Goal: Information Seeking & Learning: Learn about a topic

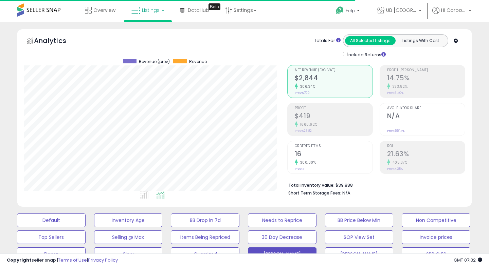
scroll to position [139, 263]
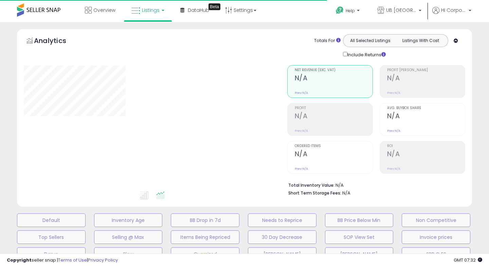
type input "**********"
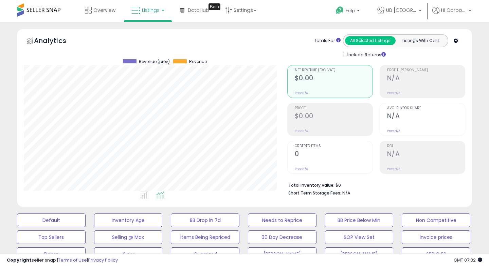
scroll to position [139, 263]
click at [400, 9] on span "UB [GEOGRAPHIC_DATA]" at bounding box center [401, 10] width 31 height 7
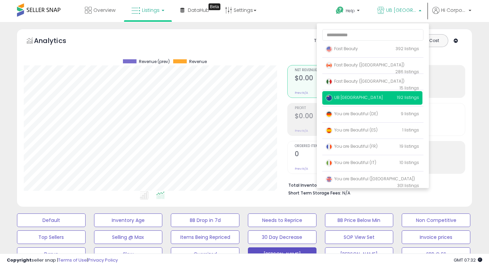
click at [261, 251] on button "[PERSON_NAME]" at bounding box center [282, 255] width 69 height 14
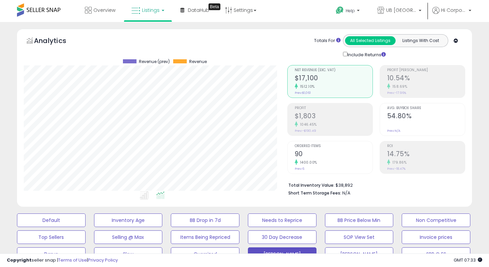
click at [315, 164] on small "1400.00%" at bounding box center [307, 162] width 19 height 5
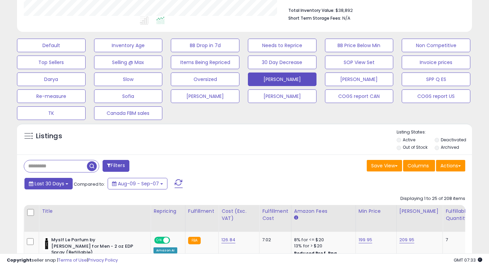
scroll to position [185, 0]
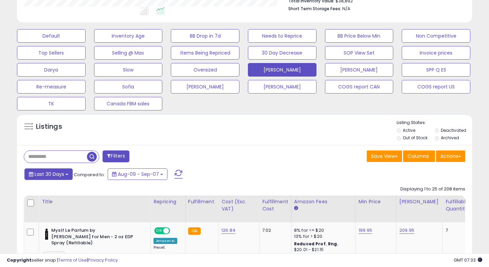
click at [53, 175] on span "Last 30 Days" at bounding box center [50, 174] width 30 height 7
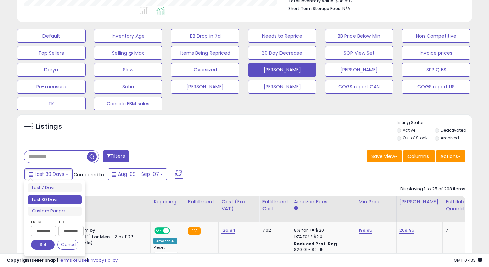
click at [46, 230] on input "**********" at bounding box center [43, 231] width 25 height 10
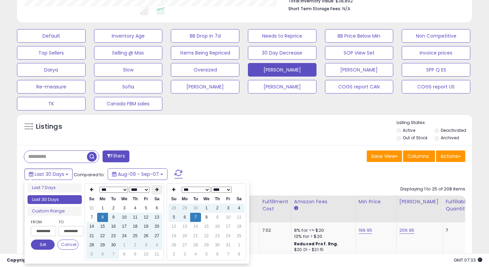
click at [157, 188] on icon at bounding box center [156, 190] width 3 height 4
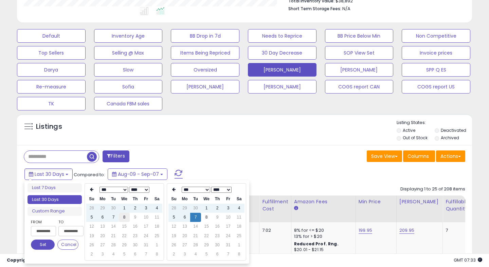
type input "**********"
click at [124, 220] on td "8" at bounding box center [124, 217] width 11 height 9
type input "**********"
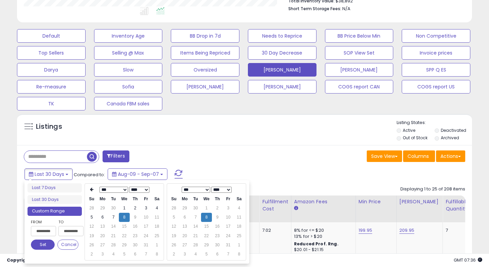
type input "**********"
click at [43, 247] on button "Set" at bounding box center [43, 245] width 24 height 10
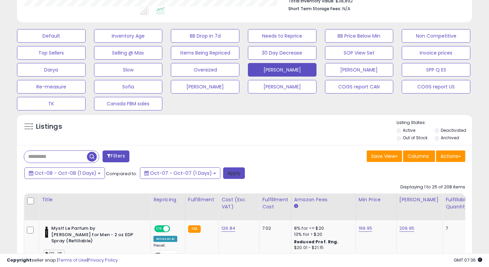
click at [227, 176] on button "Apply" at bounding box center [234, 174] width 22 height 12
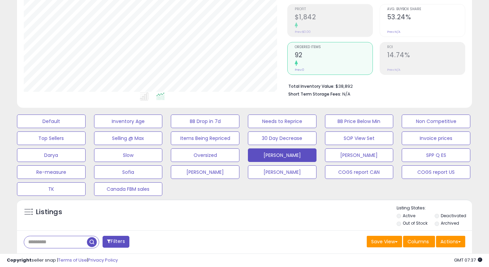
scroll to position [131, 0]
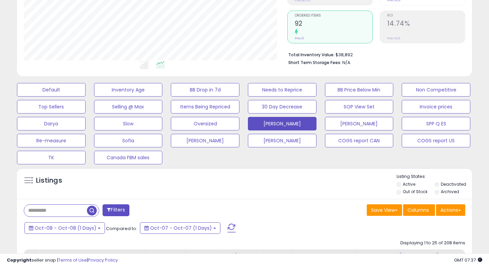
click at [227, 227] on span at bounding box center [231, 228] width 8 height 9
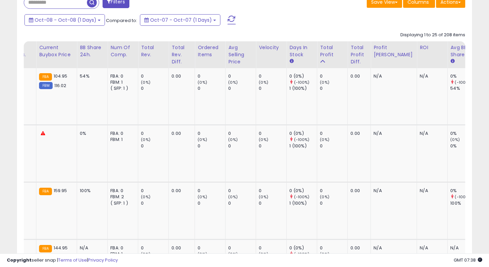
scroll to position [0, 0]
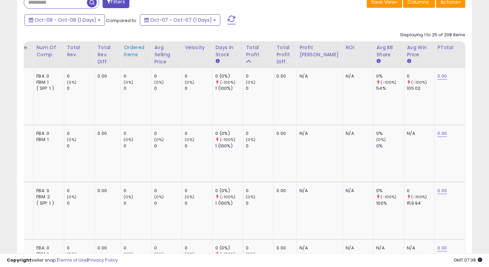
click at [126, 49] on div "Ordered Items" at bounding box center [135, 51] width 25 height 14
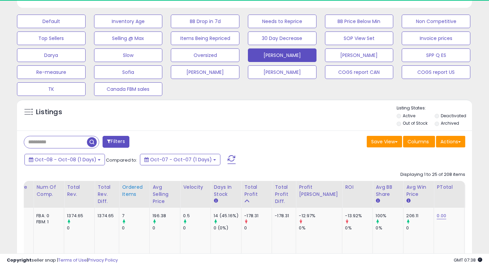
scroll to position [339, 0]
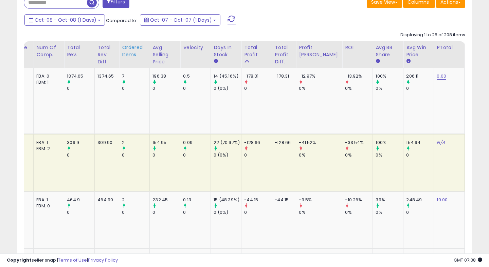
click at [124, 54] on div "Ordered Items" at bounding box center [134, 51] width 25 height 14
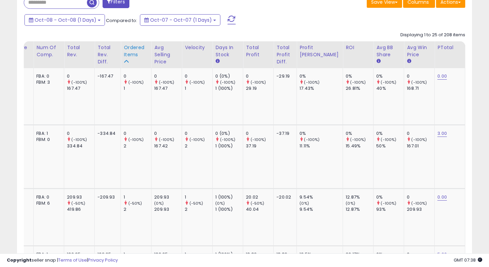
click at [124, 54] on div "Ordered Items" at bounding box center [135, 51] width 25 height 14
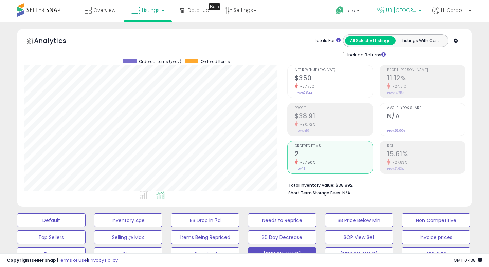
click at [399, 10] on span "UB [GEOGRAPHIC_DATA]" at bounding box center [401, 10] width 31 height 7
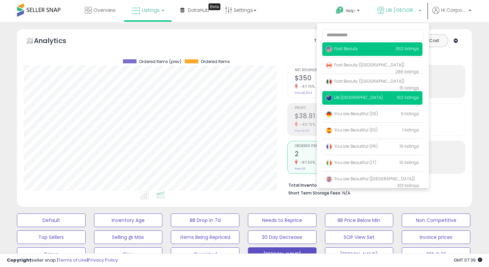
click at [377, 50] on p "Fast Beauty 392 listings" at bounding box center [372, 49] width 100 height 14
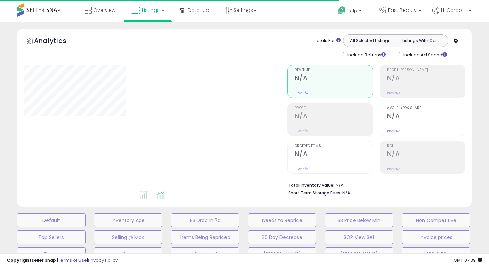
type input "**********"
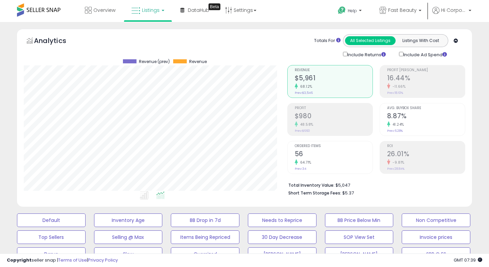
scroll to position [139, 263]
click at [292, 250] on button "[PERSON_NAME]" at bounding box center [282, 255] width 69 height 14
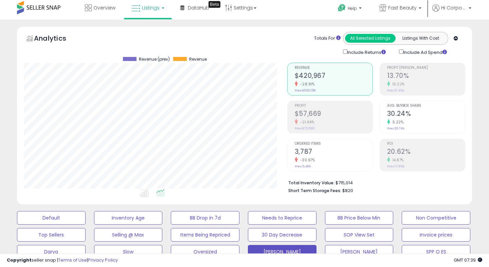
click at [266, 41] on div "Analytics Totals For All Selected Listings Listings With Cost Include Returns I…" at bounding box center [244, 44] width 441 height 24
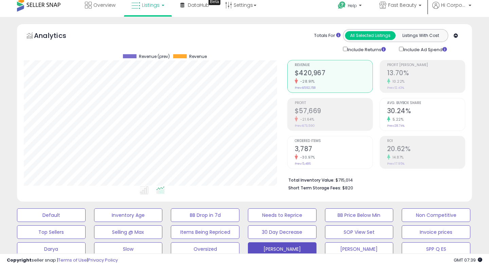
click at [280, 35] on div "Analytics Totals For All Selected Listings Listings With Cost Include Returns I…" at bounding box center [244, 41] width 441 height 24
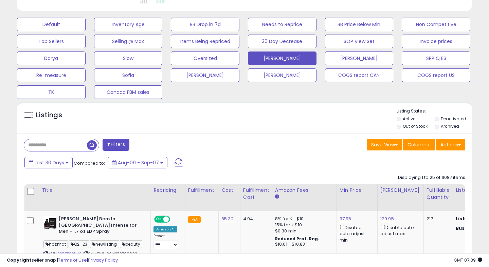
scroll to position [0, 0]
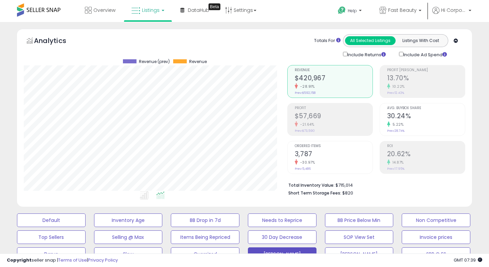
click at [338, 121] on div "-21.64%" at bounding box center [333, 124] width 78 height 6
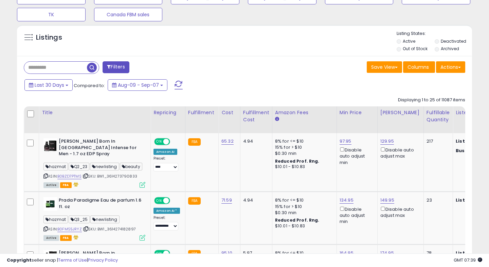
scroll to position [276, 0]
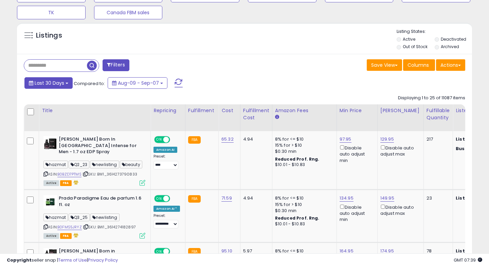
click at [40, 87] on button "Last 30 Days" at bounding box center [48, 83] width 48 height 12
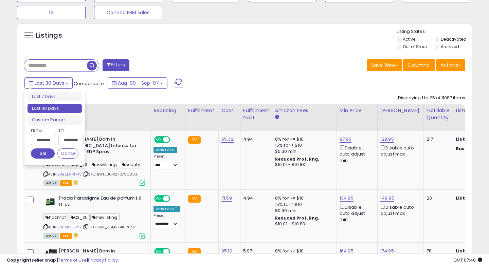
click at [43, 137] on input "**********" at bounding box center [43, 140] width 25 height 10
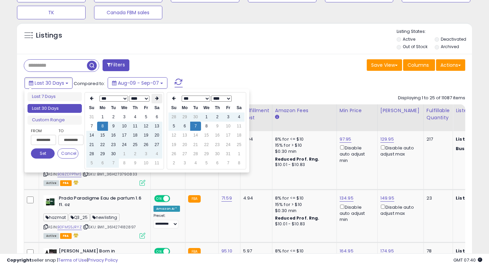
click at [159, 100] on th at bounding box center [156, 98] width 11 height 9
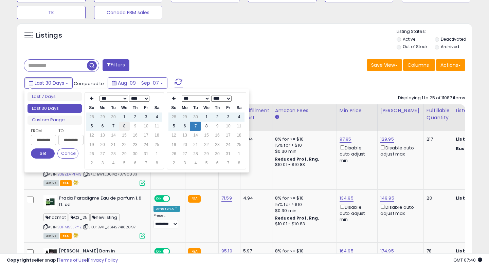
type input "**********"
click at [123, 130] on td "8" at bounding box center [124, 126] width 11 height 9
type input "**********"
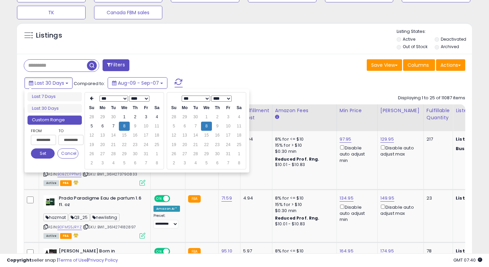
type input "**********"
click at [46, 155] on button "Set" at bounding box center [43, 154] width 24 height 10
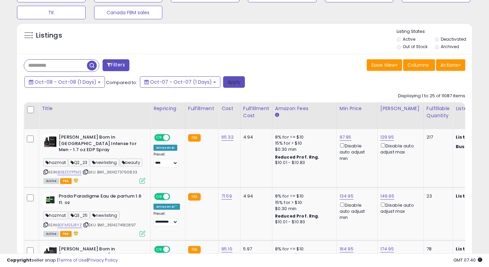
click at [237, 78] on button "Apply" at bounding box center [234, 82] width 22 height 12
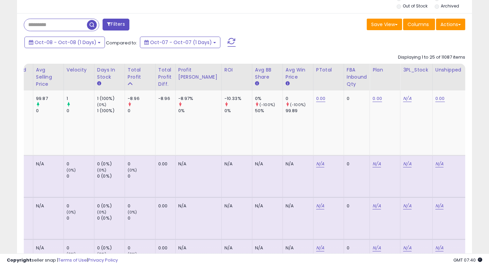
scroll to position [0, 0]
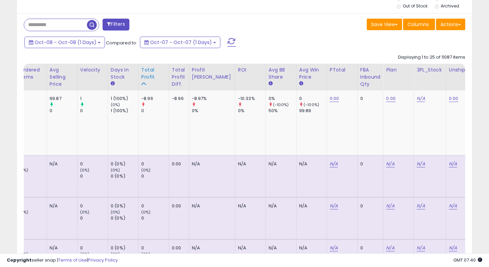
click at [142, 74] on div "Total Profit" at bounding box center [153, 73] width 25 height 14
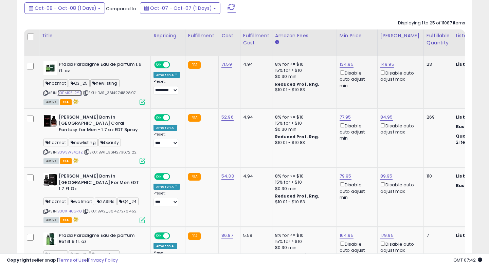
click at [76, 93] on link "B0FMS5JRYZ" at bounding box center [69, 93] width 24 height 6
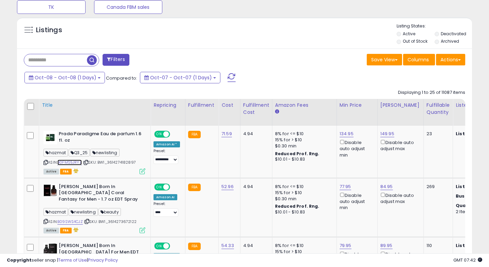
scroll to position [261, 0]
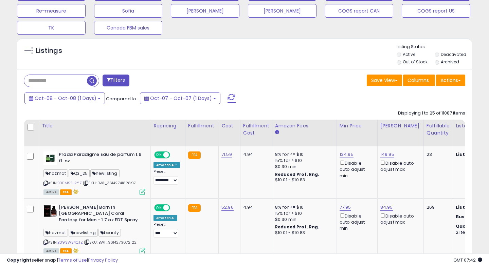
click at [38, 80] on input "text" at bounding box center [55, 81] width 63 height 12
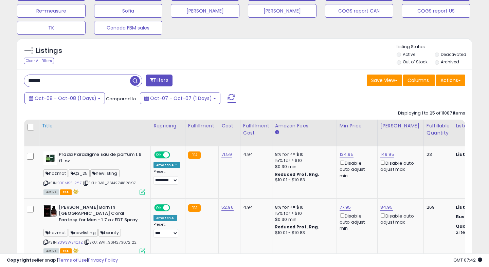
type input "**********"
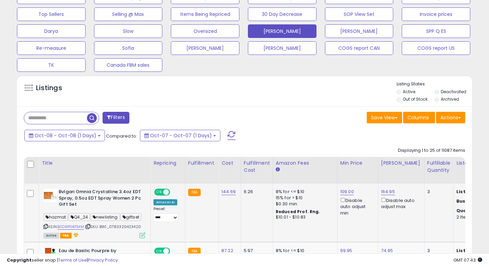
scroll to position [167, 0]
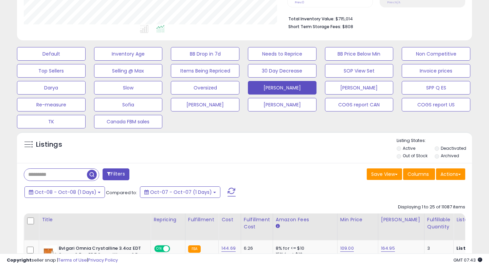
click at [76, 176] on input "text" at bounding box center [55, 175] width 63 height 12
type input "**********"
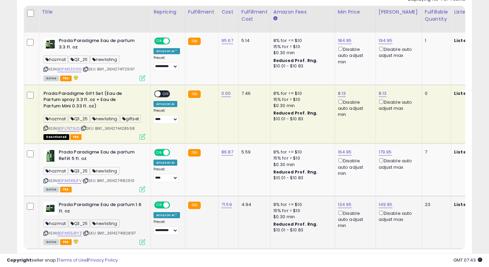
scroll to position [374, 0]
drag, startPoint x: 109, startPoint y: 234, endPoint x: 142, endPoint y: 233, distance: 33.3
click at [142, 233] on div "ASIN: B0FMS5JRYZ | SKU: BW1_3614274182897 Active FBA" at bounding box center [94, 223] width 102 height 43
copy span "3614274182897"
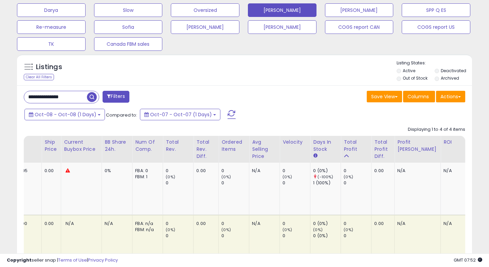
scroll to position [258, 0]
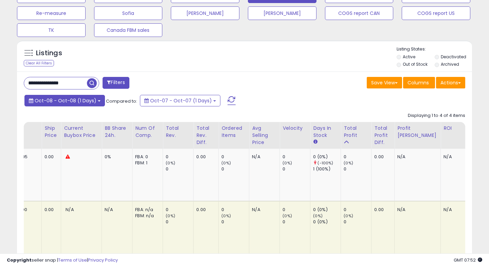
click at [75, 98] on span "Oct-08 - Oct-08 (1 Days)" at bounding box center [66, 100] width 62 height 7
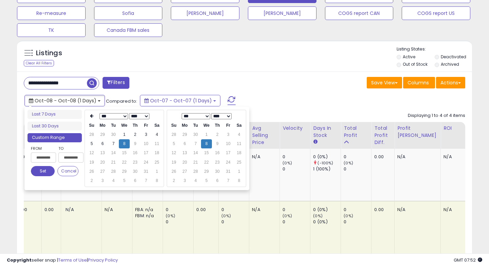
type input "**********"
click at [113, 142] on td "7" at bounding box center [113, 143] width 11 height 9
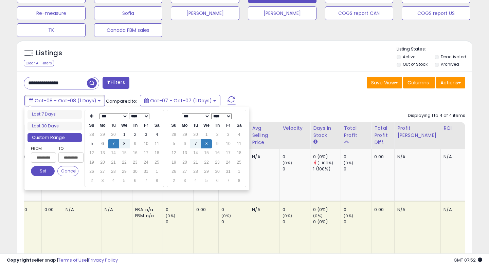
type input "**********"
click at [198, 145] on td "7" at bounding box center [195, 143] width 11 height 9
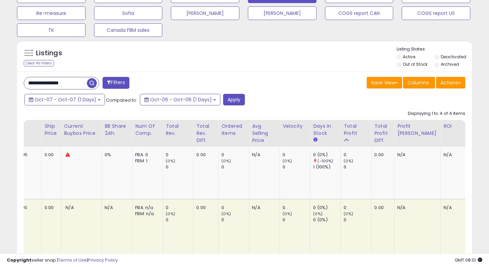
click at [324, 59] on div "Listings Clear All Filters Listing States:" at bounding box center [244, 57] width 455 height 23
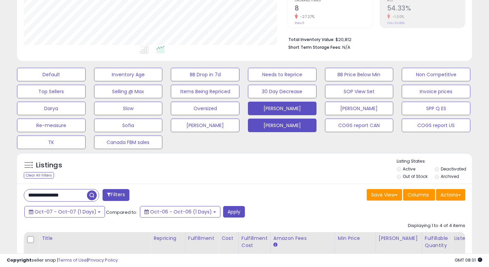
scroll to position [149, 0]
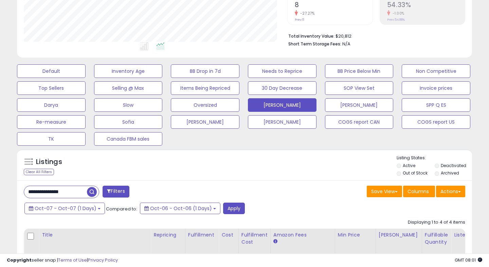
click at [76, 193] on input "**********" at bounding box center [55, 192] width 63 height 12
type input "*"
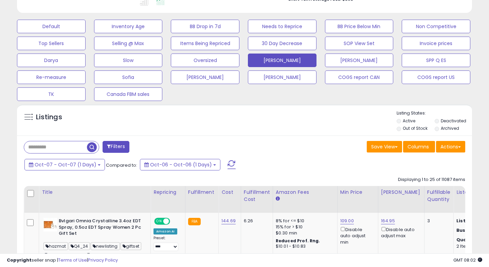
scroll to position [200, 0]
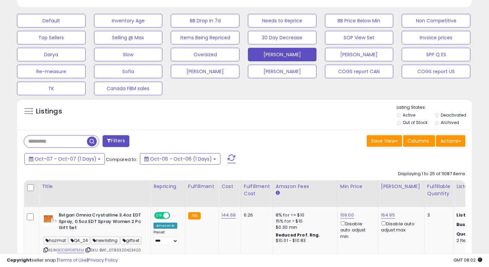
click at [227, 157] on span at bounding box center [231, 159] width 8 height 9
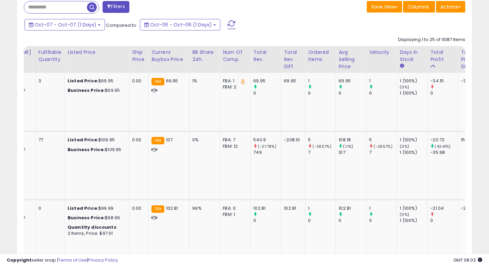
scroll to position [0, 449]
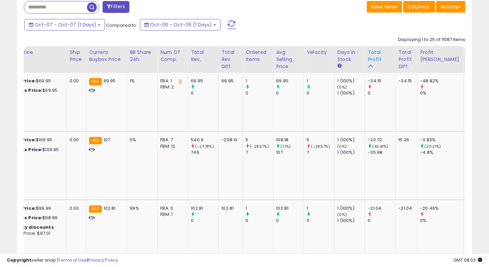
click at [367, 55] on div "Total Profit" at bounding box center [379, 56] width 25 height 14
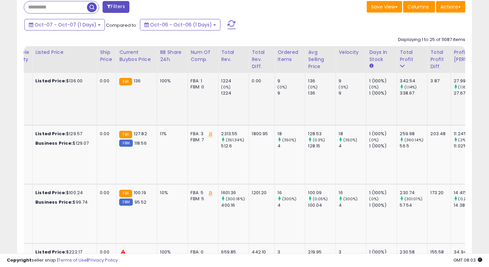
scroll to position [0, 306]
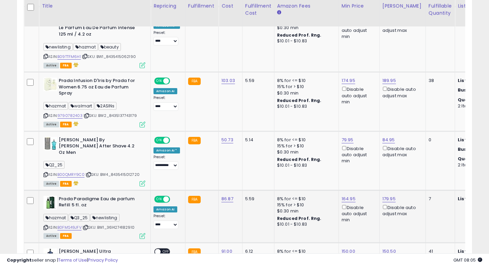
drag, startPoint x: 109, startPoint y: 185, endPoint x: 139, endPoint y: 183, distance: 29.6
click at [139, 196] on div "ASIN: B0FMS49JFV | SKU: BW1_3614274182910 Active FBA" at bounding box center [94, 217] width 102 height 42
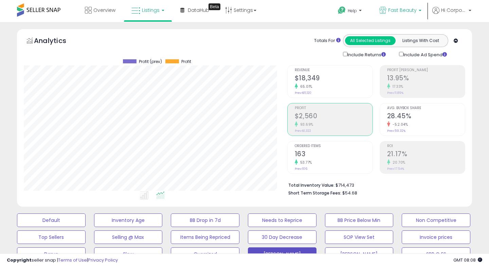
click at [398, 8] on span "Fast Beauty" at bounding box center [402, 10] width 28 height 7
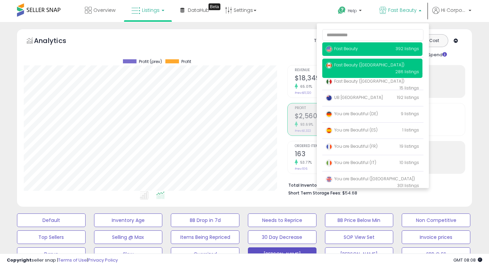
click at [371, 70] on p "Fast Beauty (Canada) 286 listings" at bounding box center [372, 68] width 100 height 19
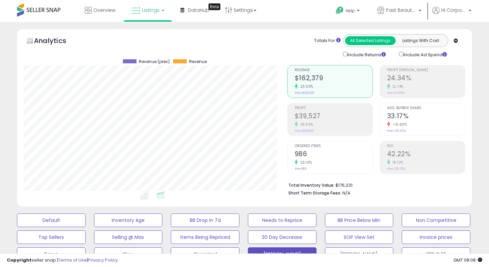
scroll to position [139, 263]
click at [345, 125] on div "38.69%" at bounding box center [333, 124] width 78 height 6
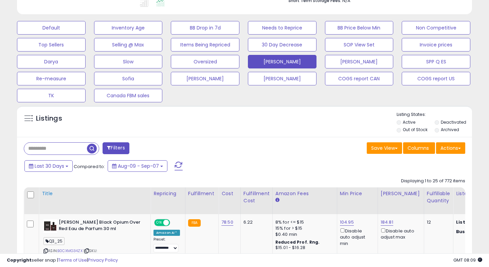
scroll to position [194, 0]
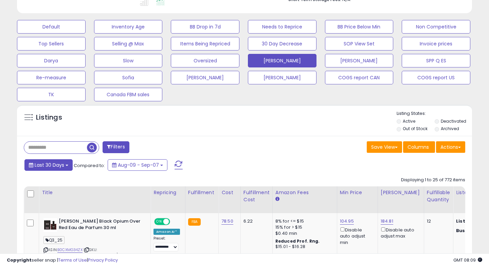
click at [63, 168] on span "Last 30 Days" at bounding box center [50, 165] width 30 height 7
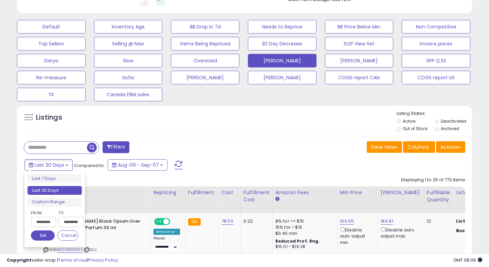
click at [46, 221] on input "**********" at bounding box center [43, 222] width 25 height 10
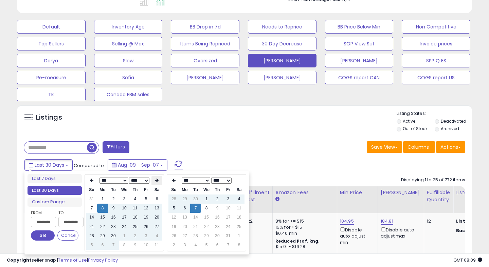
click at [156, 181] on icon at bounding box center [156, 180] width 3 height 4
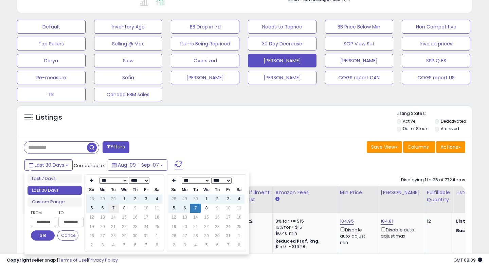
click at [112, 211] on td "7" at bounding box center [113, 208] width 11 height 9
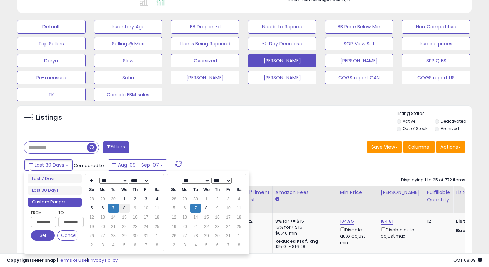
type input "**********"
click at [125, 209] on td "8" at bounding box center [124, 208] width 11 height 9
type input "**********"
click at [113, 210] on td "7" at bounding box center [113, 208] width 11 height 9
type input "**********"
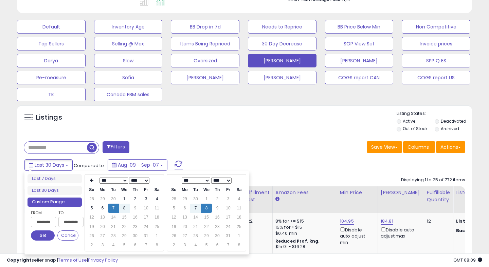
click at [46, 237] on button "Set" at bounding box center [43, 236] width 24 height 10
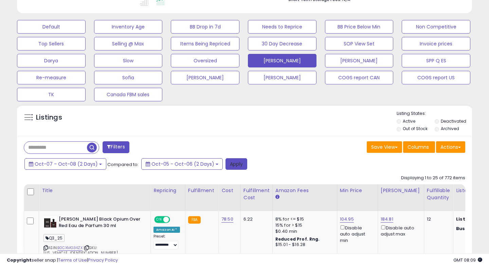
click at [236, 165] on button "Apply" at bounding box center [236, 164] width 22 height 12
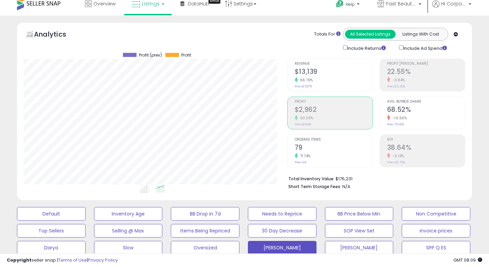
scroll to position [7, 0]
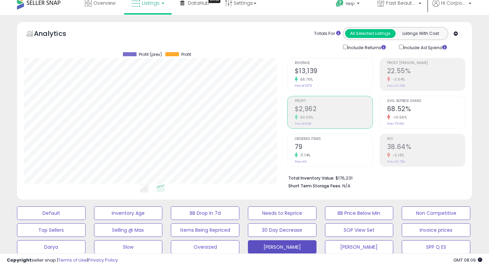
click at [315, 71] on h2 "$13,139" at bounding box center [333, 71] width 78 height 9
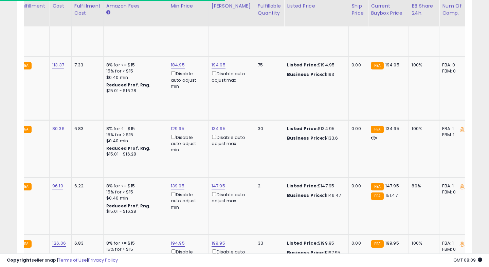
scroll to position [0, 0]
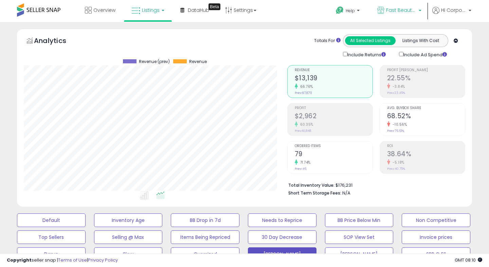
click at [395, 13] on span "Fast Beauty ([GEOGRAPHIC_DATA])" at bounding box center [401, 10] width 31 height 7
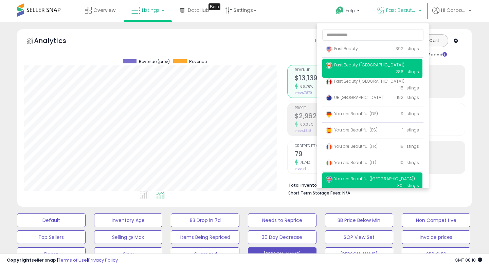
click at [342, 179] on span "You are Beautiful ([GEOGRAPHIC_DATA])" at bounding box center [369, 179] width 89 height 6
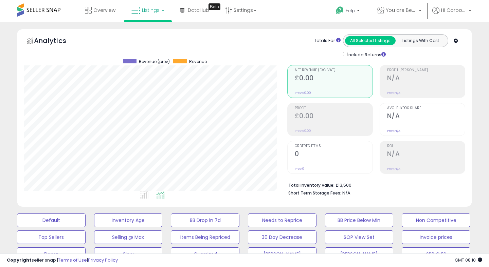
scroll to position [139, 263]
click at [286, 248] on button "[PERSON_NAME]" at bounding box center [282, 255] width 69 height 14
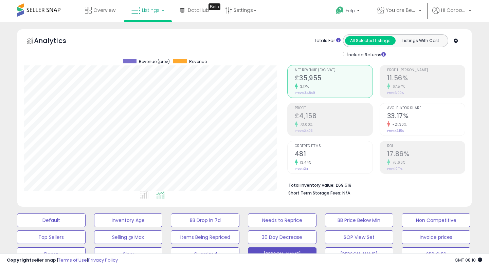
click at [312, 150] on h2 "481" at bounding box center [333, 154] width 78 height 9
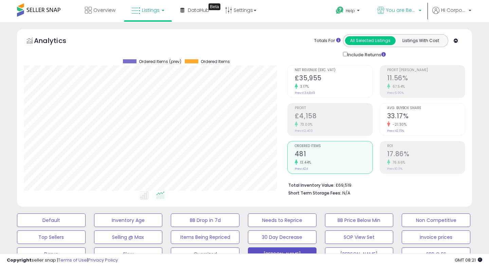
click at [390, 8] on span "You are Beautiful ([GEOGRAPHIC_DATA])" at bounding box center [401, 10] width 31 height 7
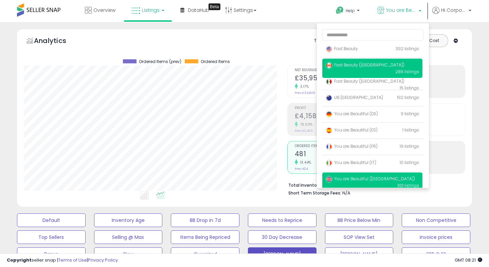
click at [340, 68] on span "Fast Beauty ([GEOGRAPHIC_DATA])" at bounding box center [364, 65] width 79 height 6
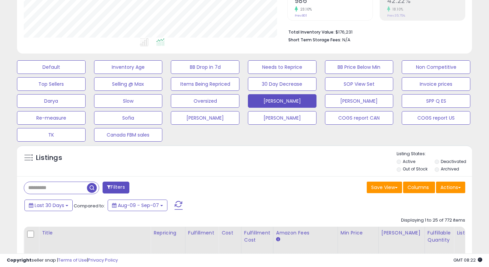
scroll to position [258, 0]
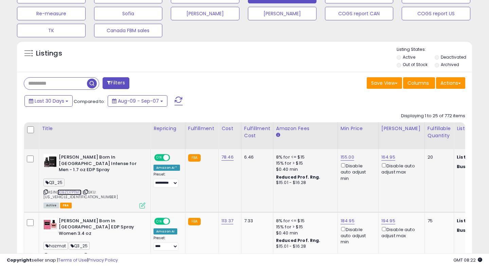
click at [72, 190] on link "B0BZD7PTMS" at bounding box center [69, 193] width 24 height 6
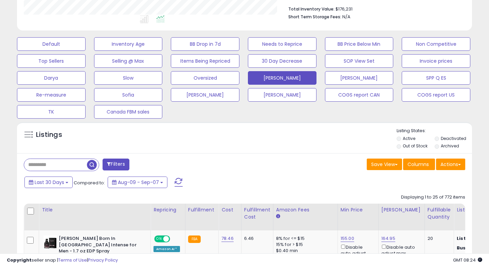
scroll to position [227, 0]
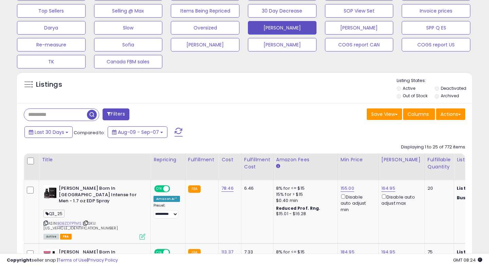
click at [180, 133] on span at bounding box center [178, 132] width 8 height 9
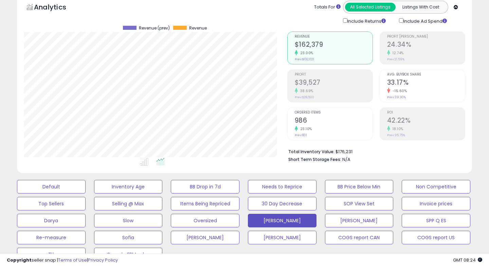
scroll to position [0, 0]
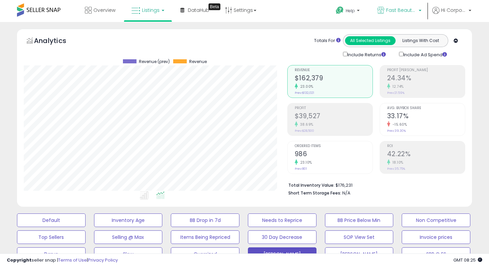
click at [404, 7] on span "Fast Beauty ([GEOGRAPHIC_DATA])" at bounding box center [401, 10] width 31 height 7
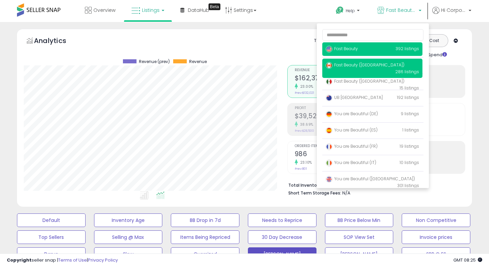
click at [366, 51] on p "Fast Beauty 392 listings" at bounding box center [372, 49] width 100 height 14
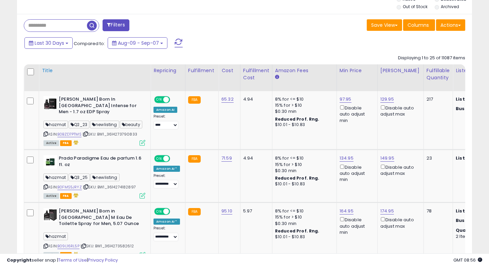
scroll to position [312, 0]
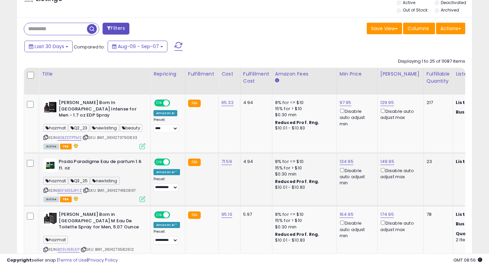
click at [108, 188] on span "| SKU: BW1_3614274182897" at bounding box center [109, 190] width 53 height 5
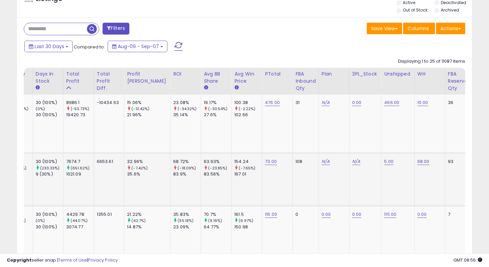
scroll to position [0, 782]
